Goal: Transaction & Acquisition: Purchase product/service

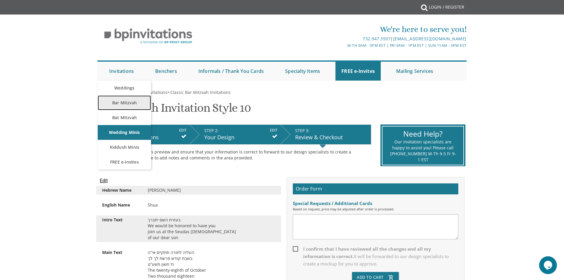
click at [129, 99] on link "Bar Mitzvah" at bounding box center [124, 102] width 53 height 15
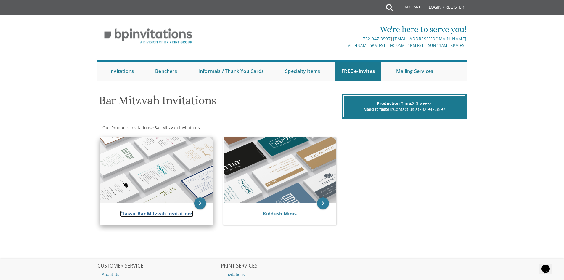
click at [150, 215] on link "Classic Bar Mitzvah Invitations" at bounding box center [156, 213] width 73 height 7
click at [158, 214] on link "Classic Bar Mitzvah Invitations" at bounding box center [156, 213] width 73 height 7
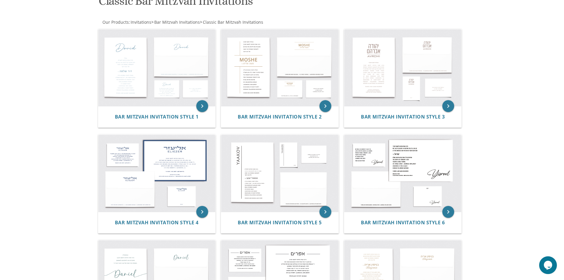
scroll to position [89, 0]
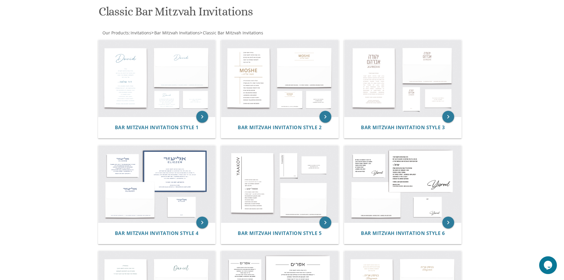
drag, startPoint x: 75, startPoint y: 145, endPoint x: 72, endPoint y: 147, distance: 3.5
drag, startPoint x: 70, startPoint y: 144, endPoint x: 66, endPoint y: 146, distance: 3.9
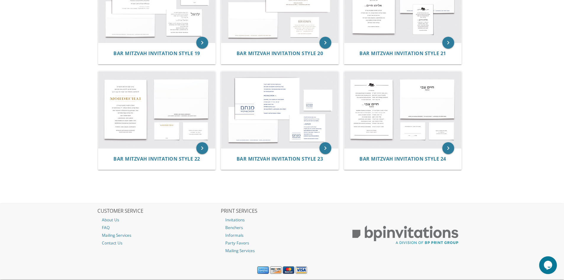
scroll to position [811, 0]
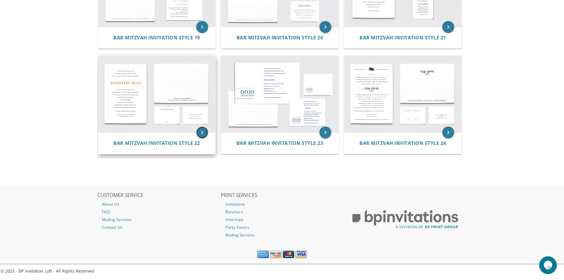
click at [203, 133] on icon "keyboard_arrow_right" at bounding box center [202, 132] width 12 height 12
click at [182, 141] on span "Bar Mitzvah Invitation Style 22" at bounding box center [156, 143] width 87 height 7
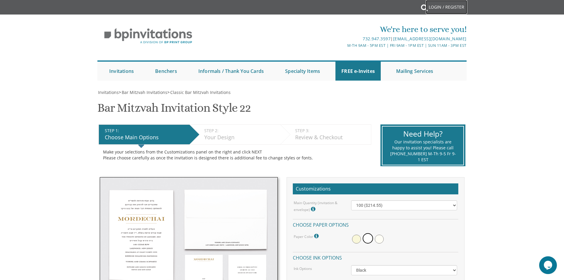
click at [448, 7] on link "Login / Register" at bounding box center [446, 7] width 41 height 14
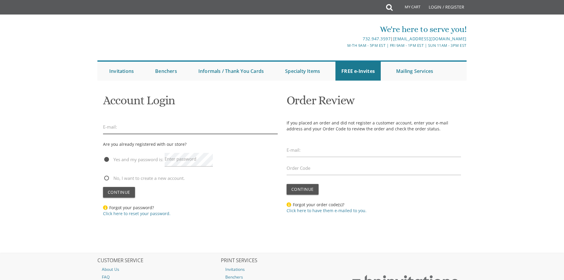
click at [144, 124] on input "email" at bounding box center [190, 127] width 175 height 14
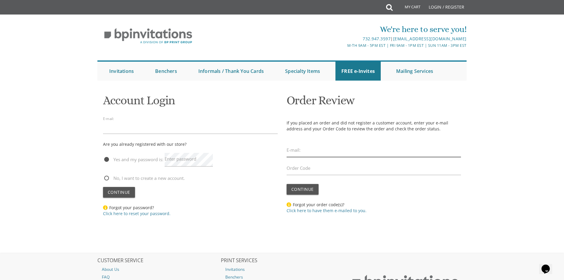
click at [317, 152] on input "email" at bounding box center [374, 150] width 175 height 14
type input "neche.schwarz@gmail.com"
click at [300, 168] on label "Order Code" at bounding box center [299, 168] width 24 height 6
click at [300, 168] on input "Order Code" at bounding box center [374, 168] width 175 height 14
click at [114, 180] on span "No, I want to create a new account." at bounding box center [144, 177] width 82 height 7
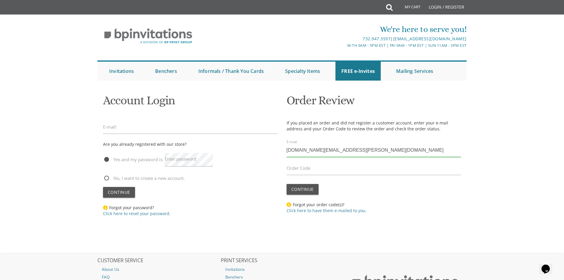
click at [107, 179] on input "No, I want to create a new account." at bounding box center [105, 178] width 4 height 4
radio input "true"
click at [119, 191] on span "Continue" at bounding box center [119, 192] width 22 height 6
click at [141, 124] on input "email" at bounding box center [190, 127] width 175 height 14
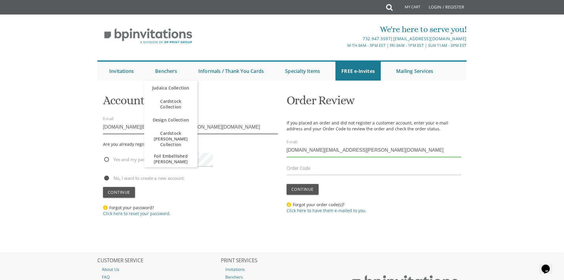
type input "[DOMAIN_NAME][EMAIL_ADDRESS][PERSON_NAME][DOMAIN_NAME]"
click at [66, 149] on body "My Cart Total: View Cart Item(s) Submit My Cart Total: View Cart Item(s) Login …" at bounding box center [282, 172] width 564 height 345
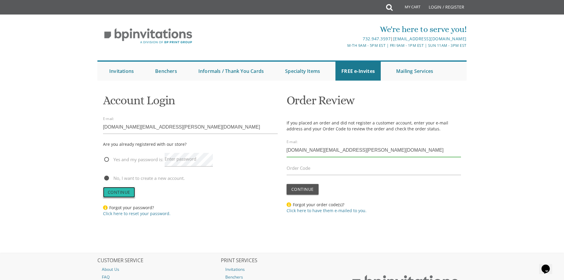
click at [124, 191] on span "Continue" at bounding box center [119, 192] width 22 height 6
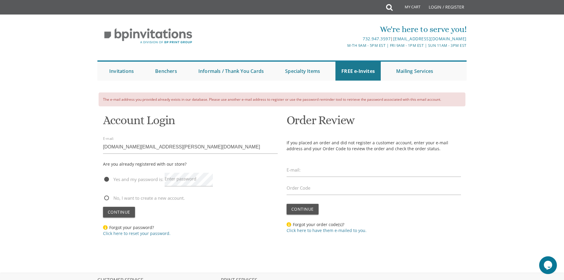
click at [120, 196] on span "No, I want to create a new account." at bounding box center [144, 197] width 82 height 7
click at [107, 196] on input "No, I want to create a new account." at bounding box center [105, 197] width 4 height 4
radio input "true"
click at [147, 179] on span "Yes and my password is:" at bounding box center [133, 179] width 60 height 7
click at [107, 179] on input "Yes and my password is:" at bounding box center [105, 179] width 4 height 4
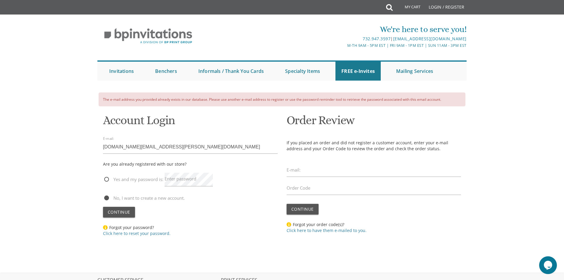
radio input "true"
click at [177, 177] on label "Enter password" at bounding box center [181, 179] width 32 height 6
click at [149, 234] on link "Click here to reset your password." at bounding box center [136, 233] width 67 height 6
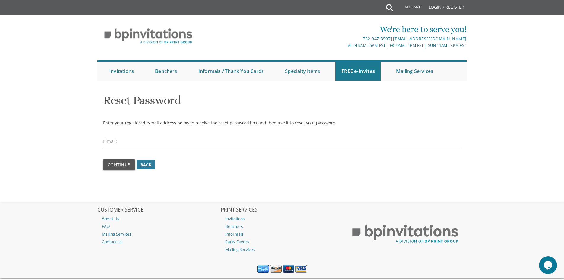
click at [270, 142] on input "email" at bounding box center [282, 141] width 358 height 14
click at [154, 145] on input "[DOMAIN_NAME][PERSON_NAME]" at bounding box center [282, 141] width 358 height 14
type input "[DOMAIN_NAME][EMAIL_ADDRESS][PERSON_NAME][DOMAIN_NAME]"
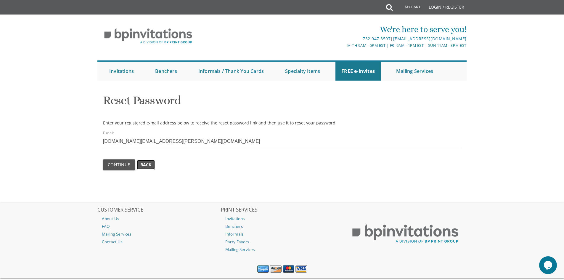
click at [145, 167] on span "Back" at bounding box center [145, 165] width 11 height 6
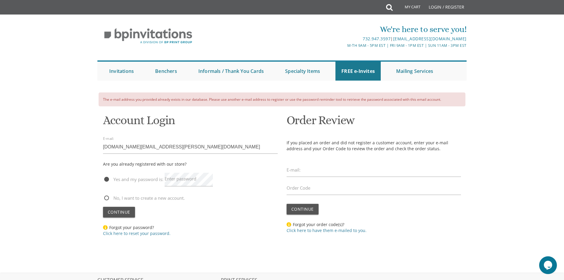
click at [185, 181] on label "Enter password" at bounding box center [181, 179] width 32 height 6
click at [134, 234] on link "Click here to reset your password." at bounding box center [136, 233] width 67 height 6
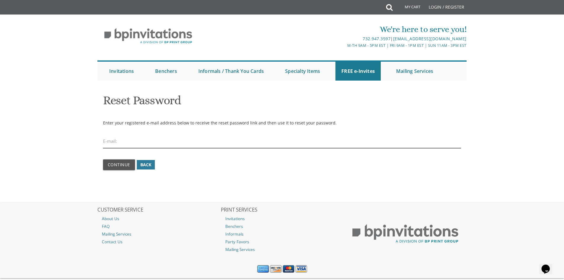
click at [167, 146] on input "email" at bounding box center [282, 141] width 358 height 14
type input "[DOMAIN_NAME][EMAIL_ADDRESS][PERSON_NAME][DOMAIN_NAME]"
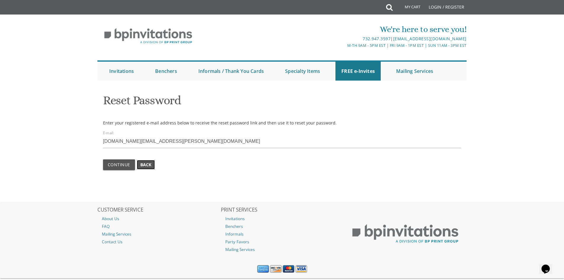
click at [152, 164] on link "Back" at bounding box center [146, 164] width 18 height 9
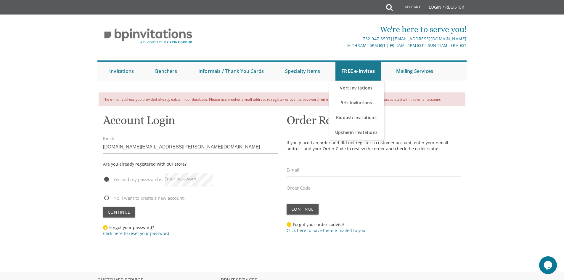
click at [68, 97] on body "My Cart Total: View Cart Item(s) Submit My Cart Total: View Cart Item(s) Login …" at bounding box center [282, 182] width 564 height 365
click at [456, 5] on link "Login / Register" at bounding box center [446, 7] width 41 height 14
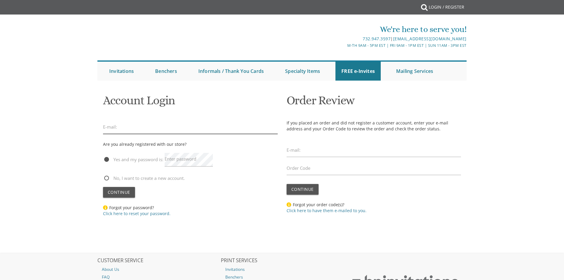
click at [137, 130] on input "email" at bounding box center [190, 127] width 175 height 14
type input "neche"
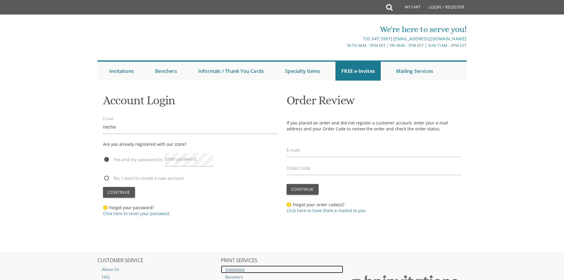
drag, startPoint x: 305, startPoint y: 294, endPoint x: 299, endPoint y: 294, distance: 6.2
drag, startPoint x: 299, startPoint y: 294, endPoint x: 135, endPoint y: 209, distance: 184.4
click at [135, 209] on span "Forgot your password? Click here to reset your password." at bounding box center [136, 211] width 67 height 12
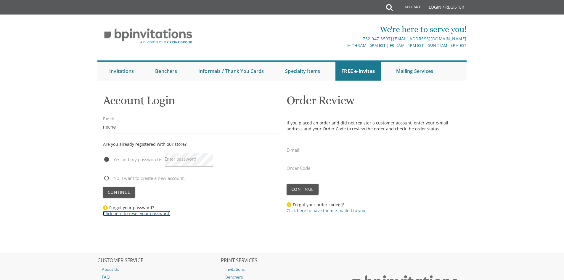
click at [135, 211] on link "Click here to reset your password." at bounding box center [136, 213] width 67 height 6
click at [158, 212] on link "Click here to reset your password." at bounding box center [136, 213] width 67 height 6
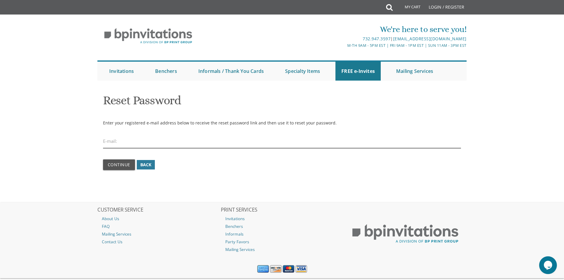
click at [139, 141] on input "email" at bounding box center [282, 141] width 358 height 14
type input "neche.schwarz@gmail.com"
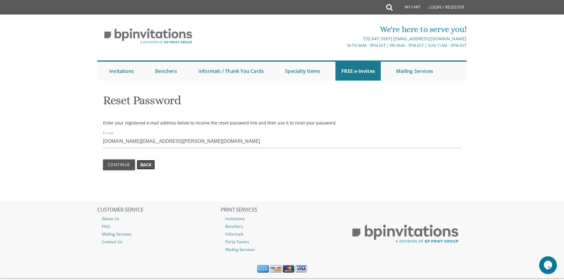
click at [147, 167] on span "Back" at bounding box center [145, 165] width 11 height 6
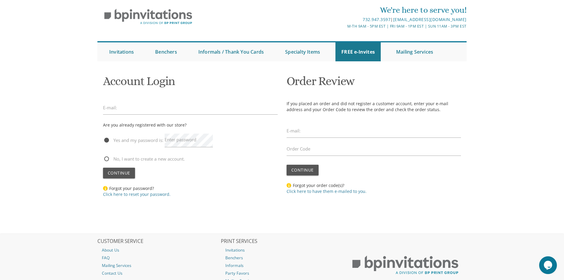
scroll to position [30, 0]
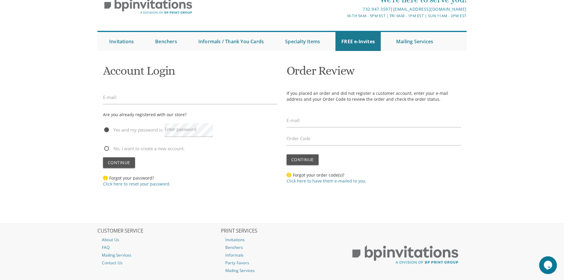
click at [105, 177] on img at bounding box center [105, 177] width 5 height 5
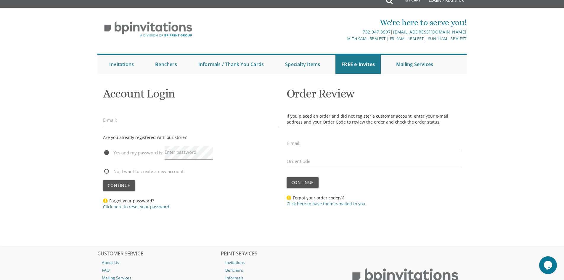
scroll to position [0, 0]
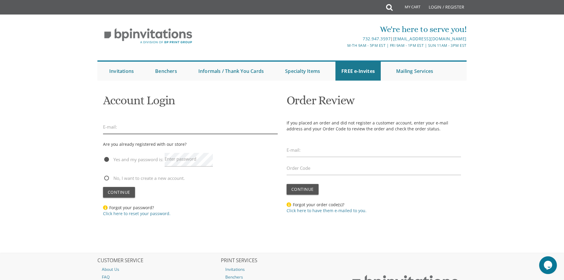
click at [151, 126] on input "email" at bounding box center [190, 127] width 175 height 14
click at [140, 130] on input "email" at bounding box center [190, 127] width 175 height 14
click at [133, 130] on input "email" at bounding box center [190, 127] width 175 height 14
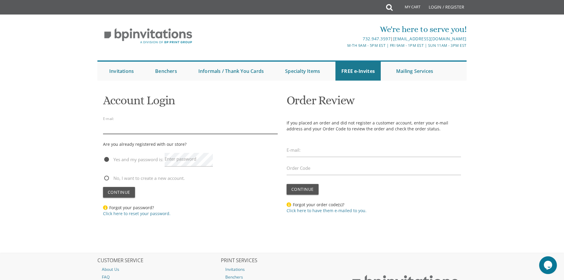
click at [133, 130] on input "email" at bounding box center [190, 127] width 175 height 14
click at [138, 215] on link "Click here to reset your password." at bounding box center [136, 213] width 67 height 6
click at [137, 215] on link "Click here to reset your password." at bounding box center [136, 213] width 67 height 6
click at [139, 215] on link "Click here to reset your password." at bounding box center [136, 213] width 67 height 6
click at [202, 197] on div "Continue" at bounding box center [190, 192] width 175 height 11
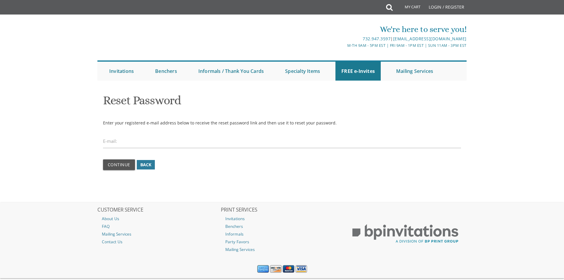
click at [202, 197] on div "Reset Password Enter your registered e-mail address below to receive the reset …" at bounding box center [282, 145] width 379 height 113
click at [200, 193] on div "Reset Password Enter your registered e-mail address below to receive the reset …" at bounding box center [282, 145] width 379 height 113
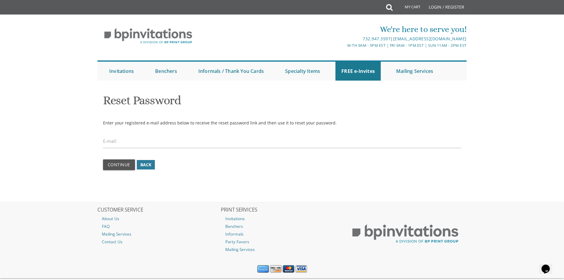
click at [200, 193] on div "Reset Password Enter your registered e-mail address below to receive the reset …" at bounding box center [282, 145] width 379 height 113
click at [200, 192] on div "Reset Password Enter your registered e-mail address below to receive the reset …" at bounding box center [282, 145] width 379 height 113
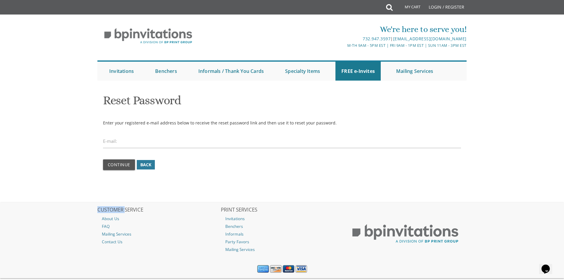
click at [199, 192] on div "Reset Password Enter your registered e-mail address below to receive the reset …" at bounding box center [282, 145] width 379 height 113
click at [197, 191] on div "Reset Password Enter your registered e-mail address below to receive the reset …" at bounding box center [282, 145] width 379 height 113
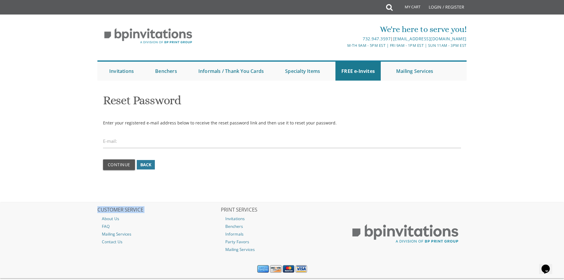
click at [197, 191] on div "Reset Password Enter your registered e-mail address below to receive the reset …" at bounding box center [282, 145] width 379 height 113
click at [196, 191] on div "Reset Password Enter your registered e-mail address below to receive the reset …" at bounding box center [282, 145] width 379 height 113
click at [194, 191] on div "Reset Password Enter your registered e-mail address below to receive the reset …" at bounding box center [282, 145] width 379 height 113
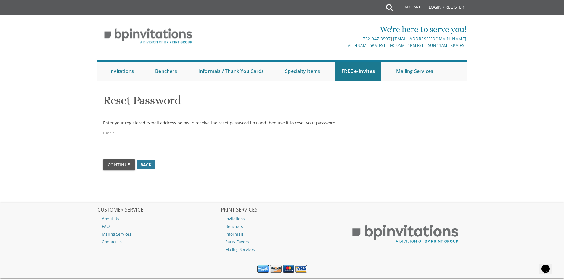
click at [159, 136] on input "email" at bounding box center [282, 141] width 358 height 14
type input "[DOMAIN_NAME][EMAIL_ADDRESS][PERSON_NAME][DOMAIN_NAME]"
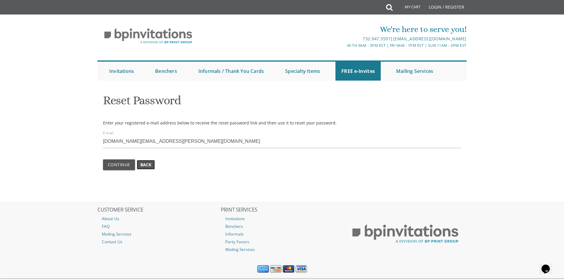
click at [140, 163] on span "Back" at bounding box center [145, 165] width 11 height 6
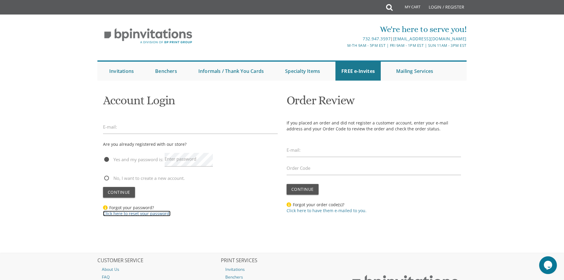
click at [133, 214] on link "Click here to reset your password." at bounding box center [136, 213] width 67 height 6
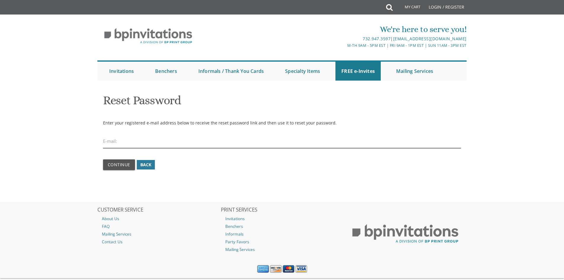
click at [125, 142] on input "email" at bounding box center [282, 141] width 358 height 14
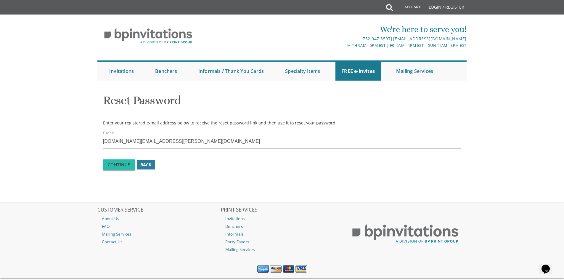
type input "[DOMAIN_NAME][EMAIL_ADDRESS][PERSON_NAME][DOMAIN_NAME]"
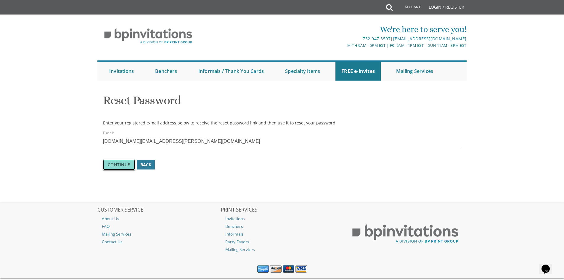
click at [126, 164] on span "Continue" at bounding box center [119, 165] width 22 height 6
click at [119, 166] on span "Continue" at bounding box center [119, 165] width 22 height 6
click at [116, 165] on span "Continue" at bounding box center [119, 165] width 22 height 6
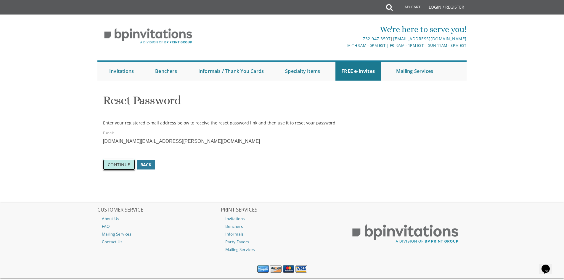
click at [116, 165] on span "Continue" at bounding box center [119, 165] width 22 height 6
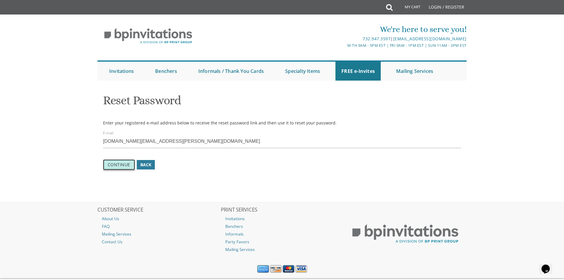
click at [116, 165] on span "Continue" at bounding box center [119, 165] width 22 height 6
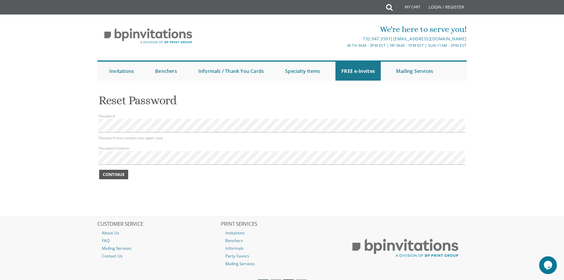
click at [122, 175] on span "Continue" at bounding box center [114, 174] width 22 height 6
click at [114, 175] on span "Continue" at bounding box center [114, 174] width 22 height 6
click at [105, 171] on button "Continue" at bounding box center [113, 174] width 29 height 9
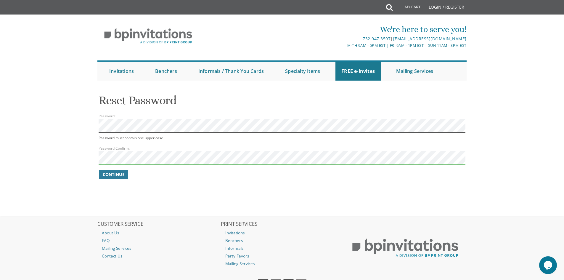
click at [62, 123] on body "My Cart Total: View Cart Item(s) Submit My Cart Total: View Cart Item(s) Login …" at bounding box center [282, 154] width 564 height 308
click at [128, 169] on div "Continue" at bounding box center [282, 174] width 367 height 11
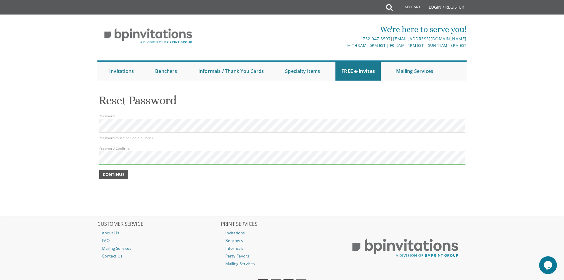
click at [115, 175] on span "Continue" at bounding box center [114, 174] width 22 height 6
click at [111, 175] on span "Continue" at bounding box center [114, 174] width 22 height 6
click at [124, 170] on button "Continue" at bounding box center [113, 174] width 29 height 9
click at [115, 172] on span "Continue" at bounding box center [114, 174] width 22 height 6
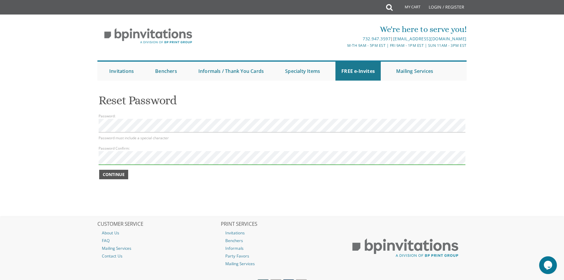
click at [115, 172] on span "Continue" at bounding box center [114, 174] width 22 height 6
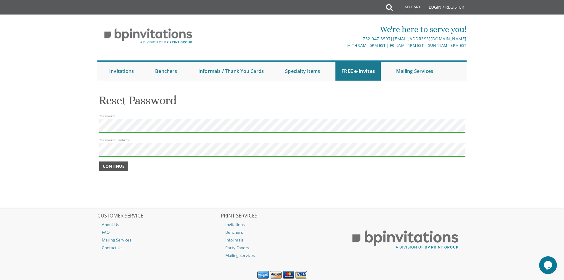
click at [115, 163] on button "Continue" at bounding box center [113, 165] width 29 height 9
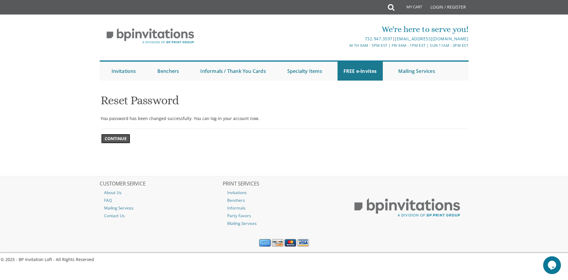
click at [112, 141] on span "Continue" at bounding box center [116, 139] width 22 height 6
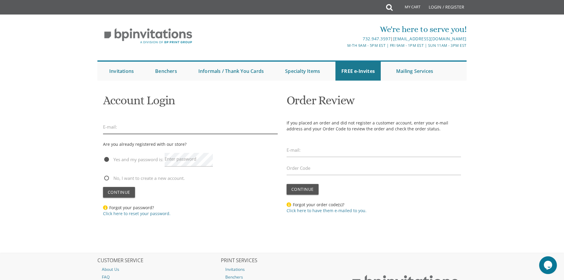
type input "[DOMAIN_NAME][EMAIL_ADDRESS][PERSON_NAME][DOMAIN_NAME]"
click at [116, 192] on span "Continue" at bounding box center [119, 192] width 22 height 6
click at [130, 191] on button "Continue" at bounding box center [119, 192] width 32 height 11
click at [129, 190] on span "Continue" at bounding box center [119, 192] width 22 height 6
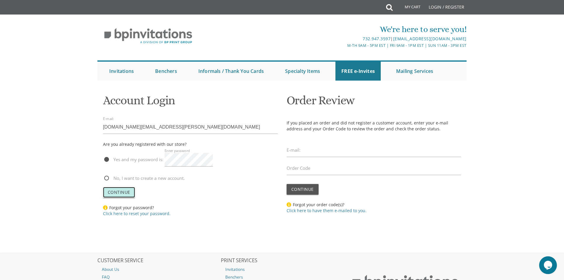
click at [129, 190] on span "Continue" at bounding box center [119, 192] width 22 height 6
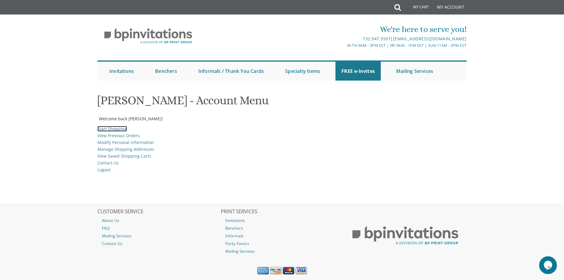
click at [117, 128] on link "Start Shopping" at bounding box center [112, 129] width 30 height 6
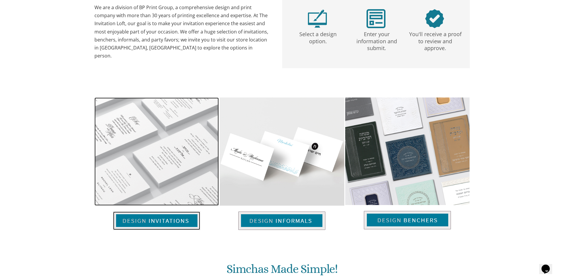
click at [169, 226] on img at bounding box center [156, 220] width 87 height 18
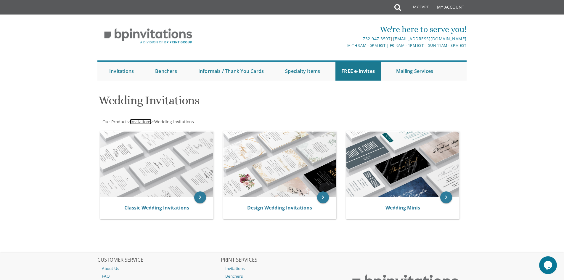
click at [140, 121] on span "Invitations" at bounding box center [141, 122] width 21 height 6
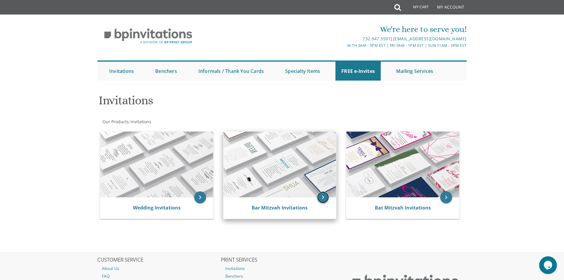
click at [321, 198] on icon "keyboard_arrow_right" at bounding box center [323, 197] width 12 height 12
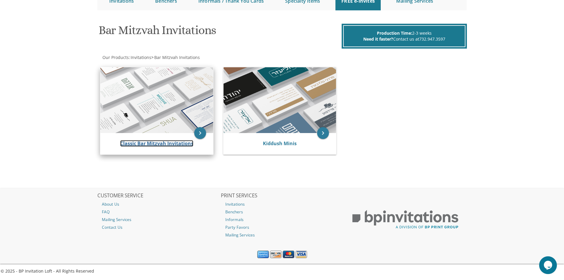
click at [154, 144] on link "Classic Bar Mitzvah Invitations" at bounding box center [156, 143] width 73 height 7
click at [200, 135] on icon "keyboard_arrow_right" at bounding box center [200, 133] width 12 height 12
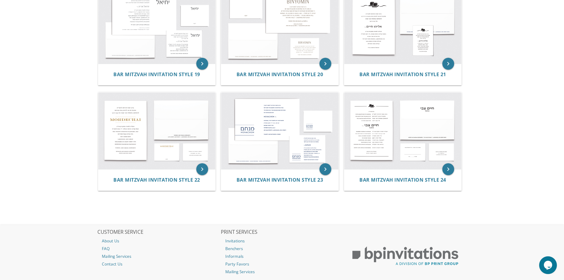
scroll to position [811, 0]
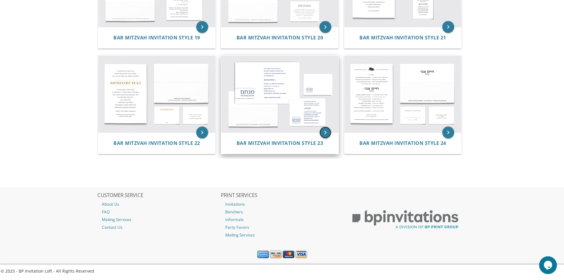
click at [323, 133] on icon "keyboard_arrow_right" at bounding box center [325, 132] width 12 height 12
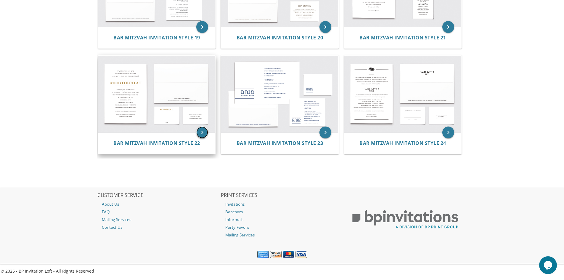
click at [203, 130] on icon "keyboard_arrow_right" at bounding box center [202, 132] width 12 height 12
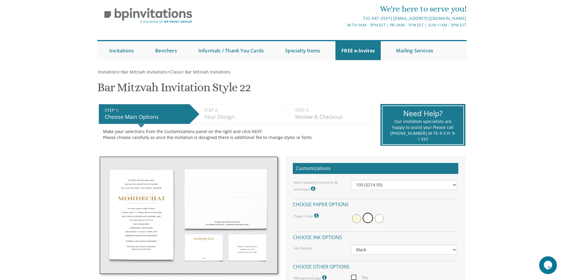
scroll to position [59, 0]
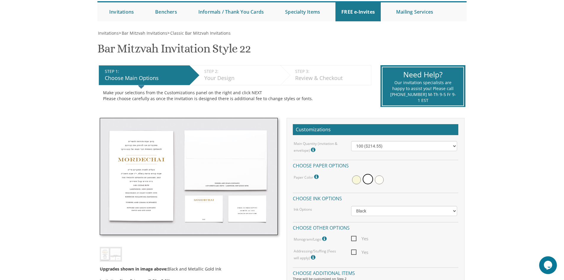
drag, startPoint x: 350, startPoint y: 105, endPoint x: 337, endPoint y: 97, distance: 14.5
click at [337, 97] on div "Make your selections from the Customizations panel on the right and click NEXT …" at bounding box center [235, 96] width 264 height 12
